Goal: Find specific page/section: Find specific page/section

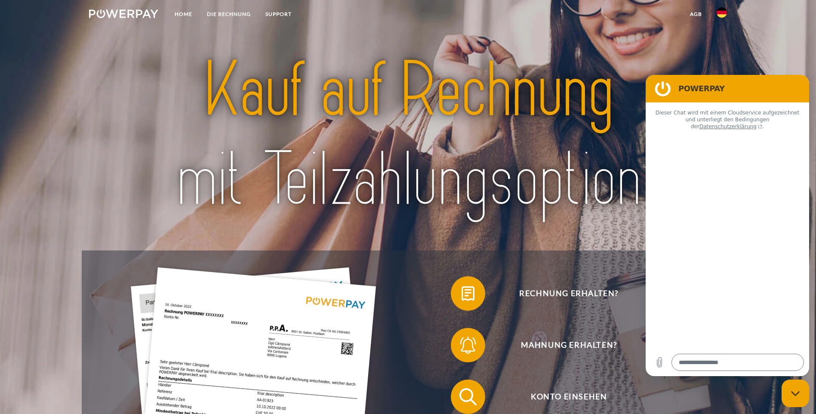
type textarea "*"
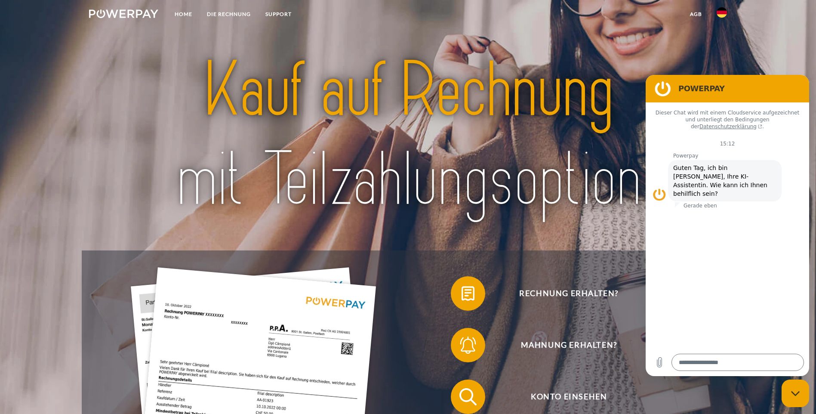
drag, startPoint x: 690, startPoint y: 40, endPoint x: 510, endPoint y: 59, distance: 180.8
click at [510, 59] on img at bounding box center [408, 135] width 575 height 188
click at [724, 10] on img at bounding box center [722, 12] width 10 height 10
click at [721, 38] on img at bounding box center [722, 40] width 10 height 10
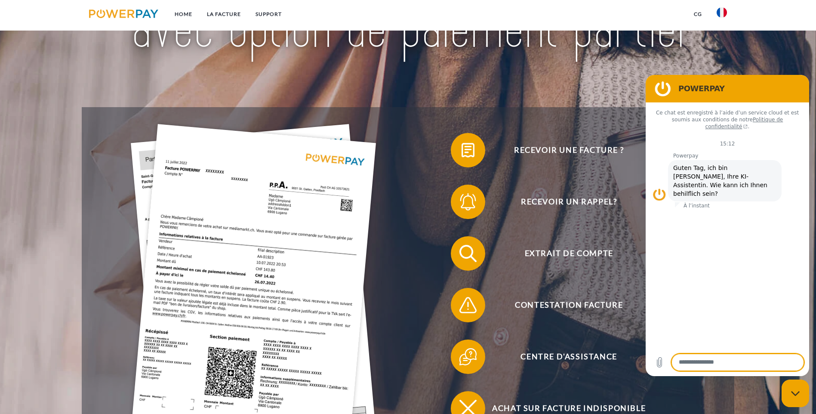
scroll to position [158, 0]
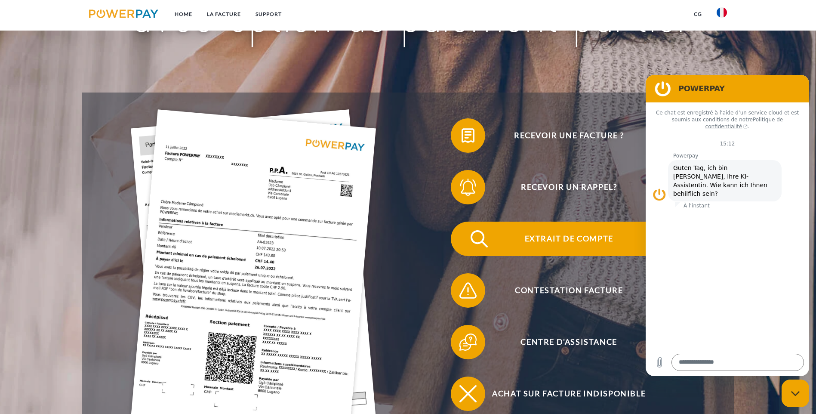
click at [464, 222] on span "Extrait de compte" at bounding box center [569, 239] width 211 height 34
